Goal: Communication & Community: Answer question/provide support

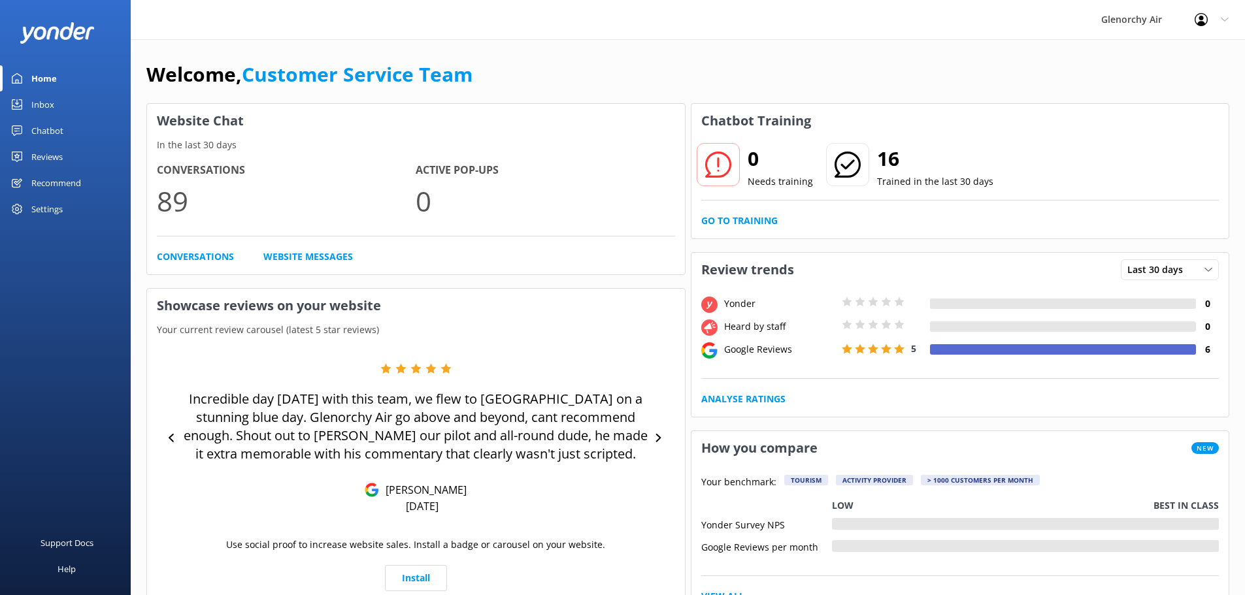
click at [27, 147] on link "Reviews" at bounding box center [65, 157] width 131 height 26
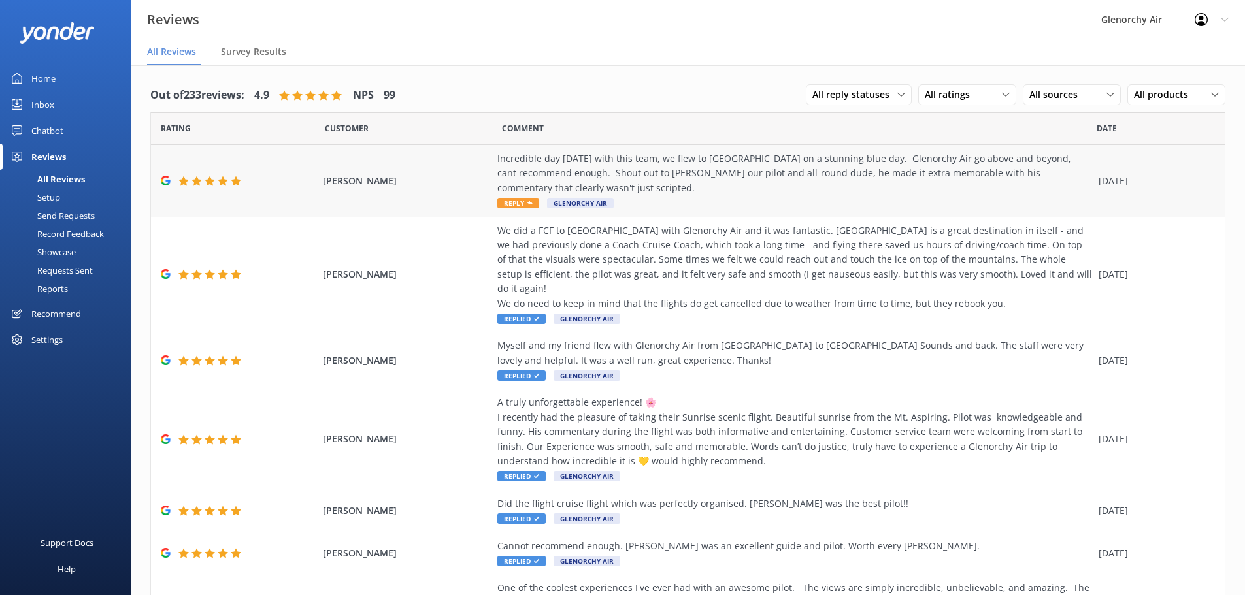
click at [516, 184] on div "Incredible day [DATE] with this team, we flew to [GEOGRAPHIC_DATA] on a stunnin…" at bounding box center [794, 174] width 595 height 44
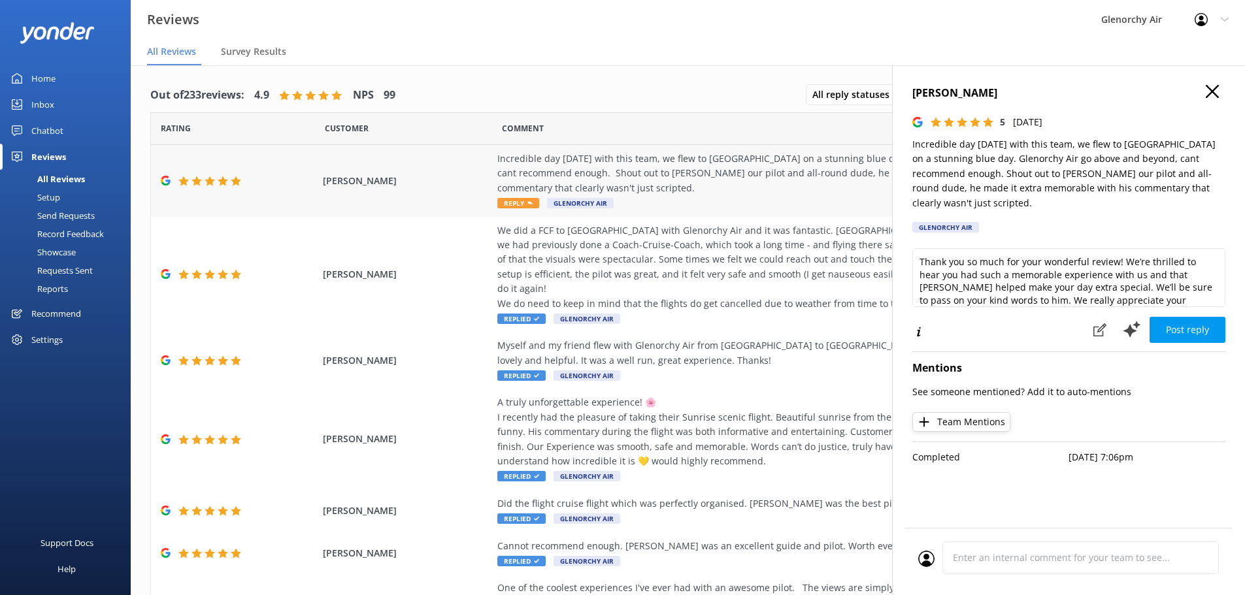
drag, startPoint x: 469, startPoint y: 421, endPoint x: 442, endPoint y: 184, distance: 238.1
click at [1151, 248] on textarea "Thank you so much for your wonderful review! We’re thrilled to hear you had suc…" at bounding box center [1068, 277] width 313 height 59
click at [1104, 274] on textarea "Thank you so much for your wonderful review! We’re so happy to hear you had suc…" at bounding box center [1068, 277] width 313 height 59
click at [1112, 270] on textarea "Thank you so much for your wonderful review! We’re so happy to hear you had suc…" at bounding box center [1068, 277] width 313 height 59
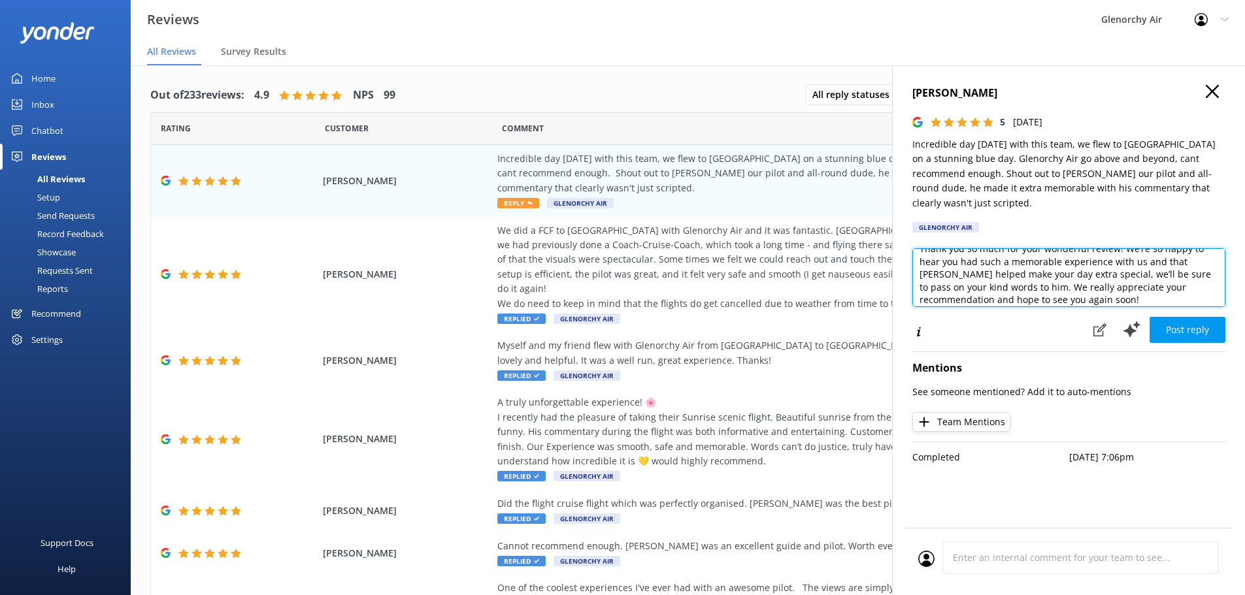
scroll to position [20, 0]
drag, startPoint x: 1104, startPoint y: 276, endPoint x: 1025, endPoint y: 263, distance: 80.1
click at [1025, 263] on textarea "Thank you so much for your wonderful review! We’re so happy to hear you had suc…" at bounding box center [1068, 277] width 313 height 59
type textarea "Thank you so much for your wonderful review! We’re so happy to hear you had suc…"
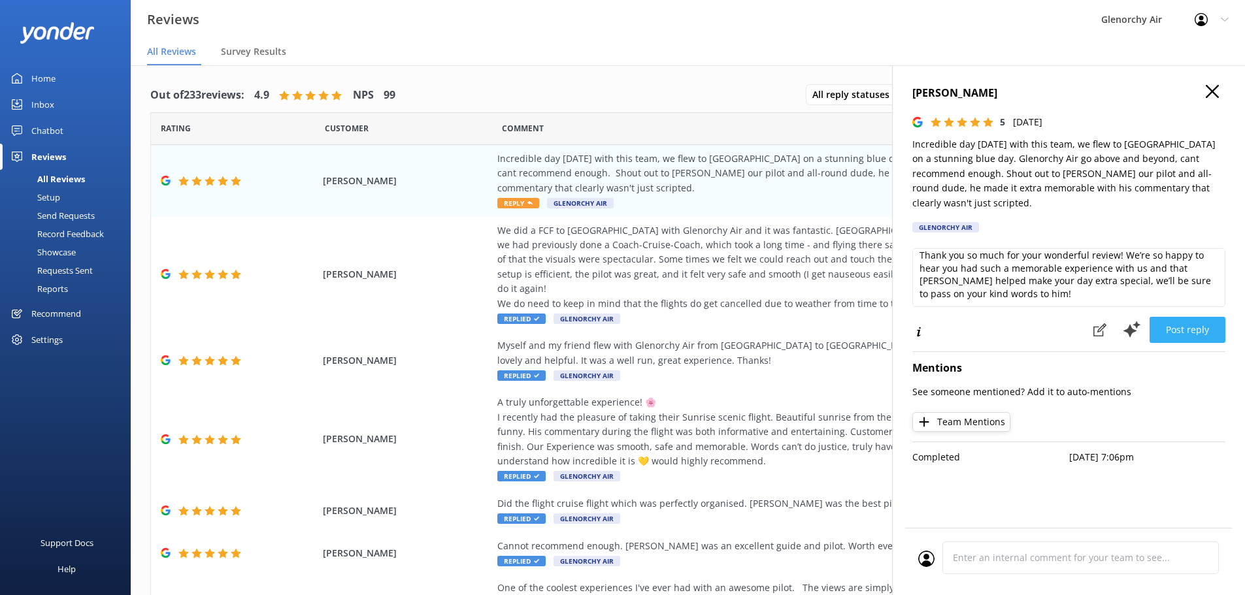
click at [1183, 317] on button "Post reply" at bounding box center [1187, 330] width 76 height 26
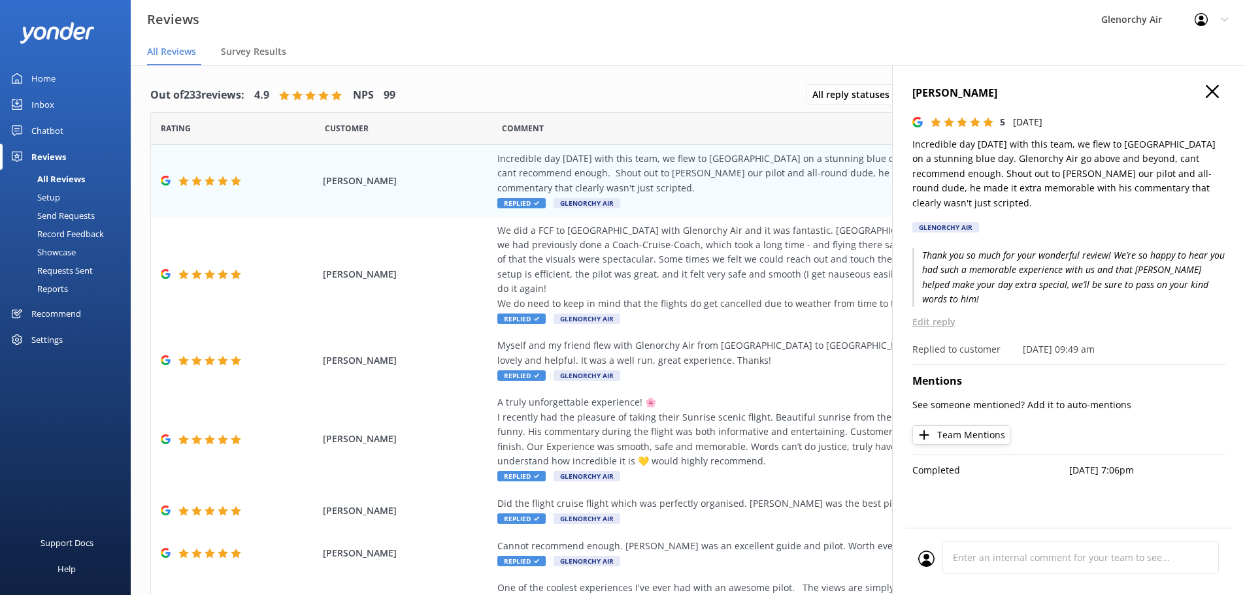
click at [1207, 91] on icon "button" at bounding box center [1212, 91] width 13 height 13
